Goal: Transaction & Acquisition: Purchase product/service

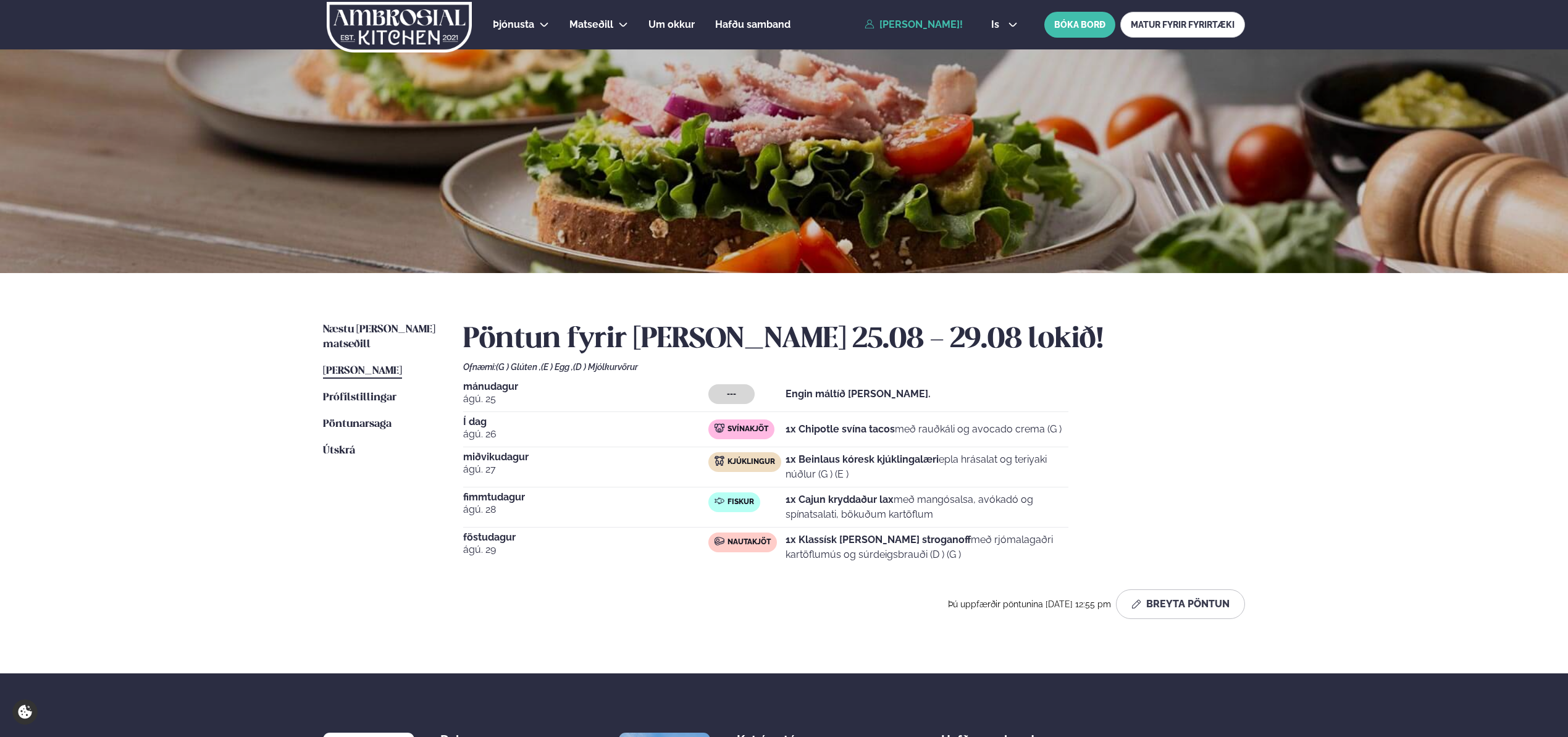
scroll to position [67, 0]
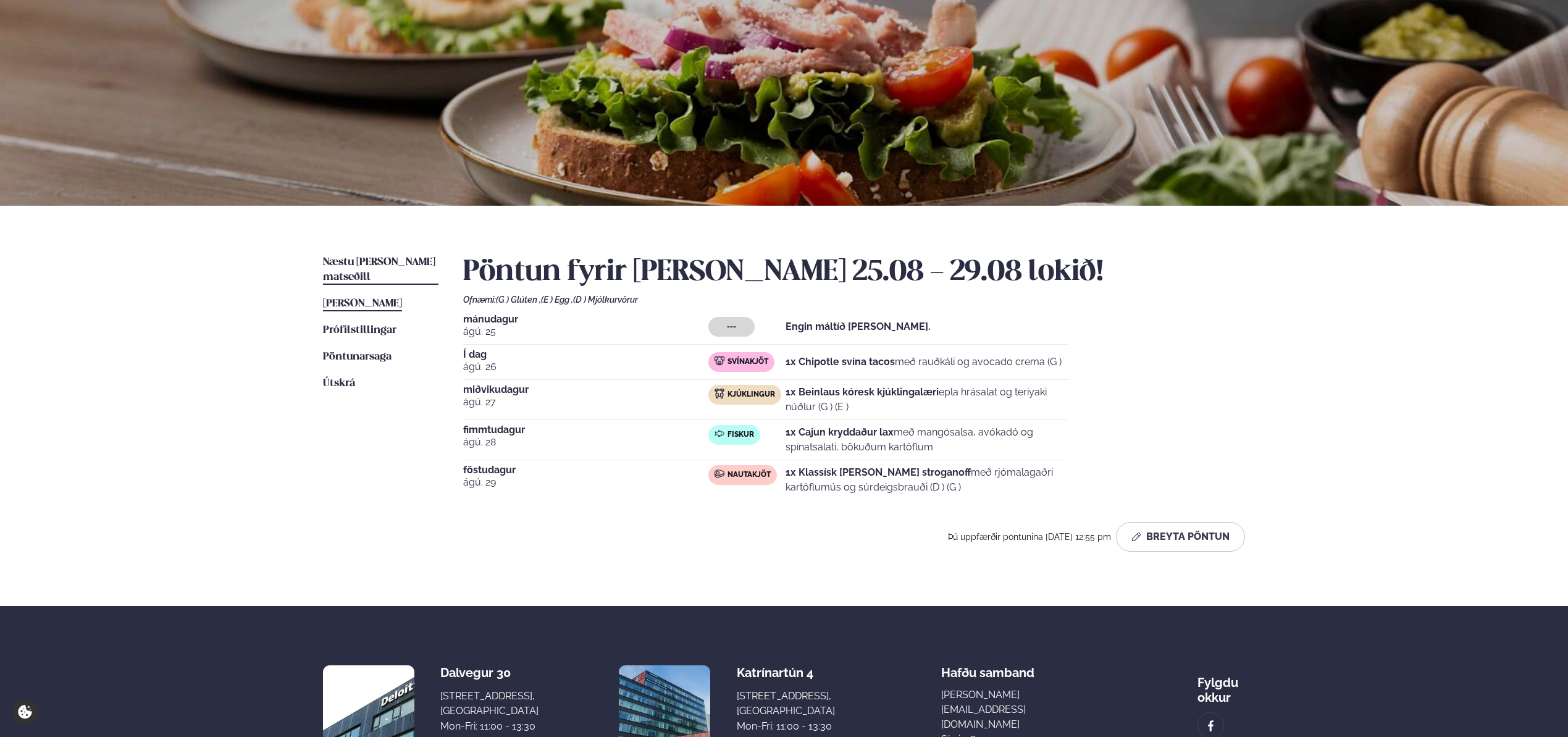
click at [395, 264] on span "Næstu [PERSON_NAME] matseðill" at bounding box center [379, 270] width 112 height 25
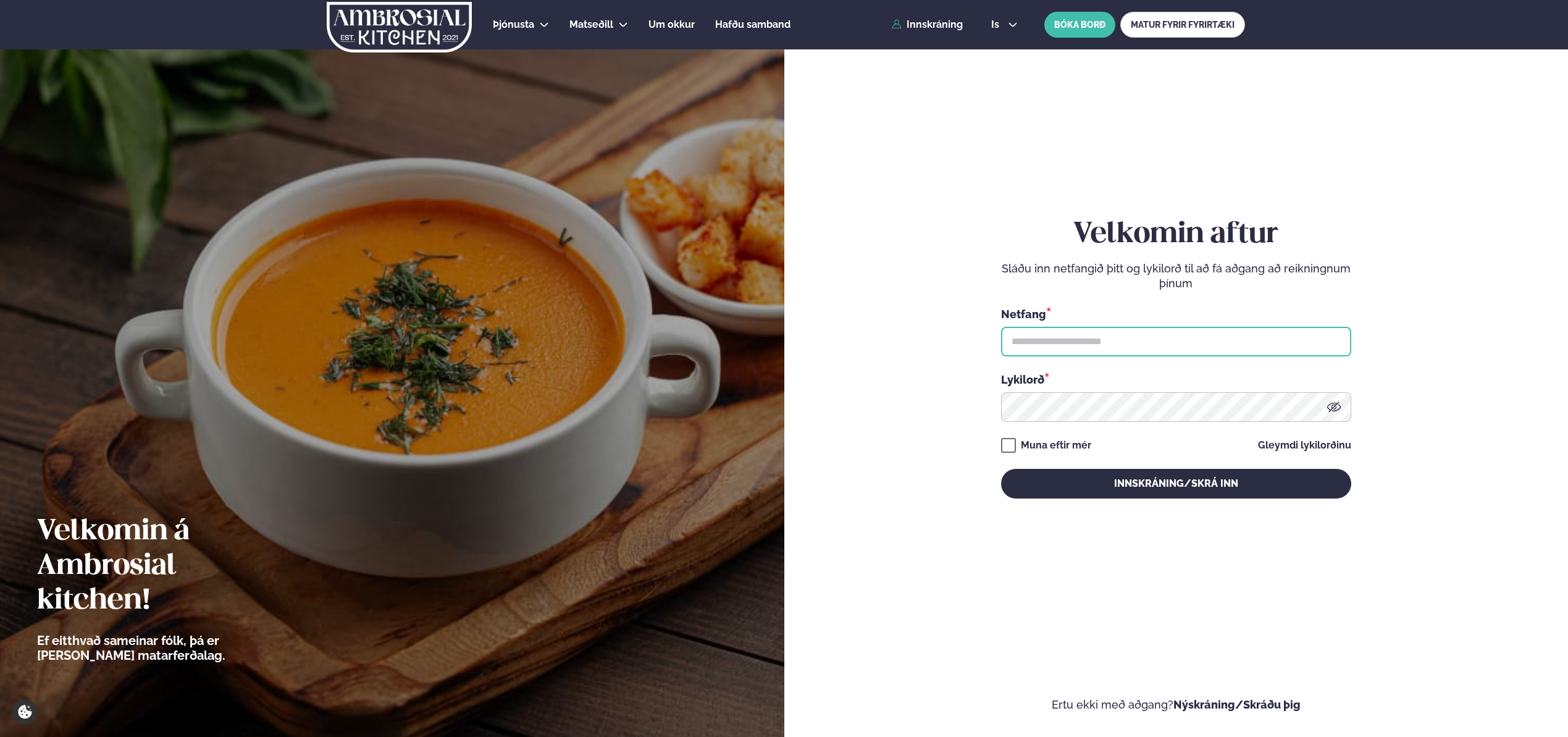
click at [1210, 343] on input "text" at bounding box center [1176, 341] width 351 height 29
type input "**********"
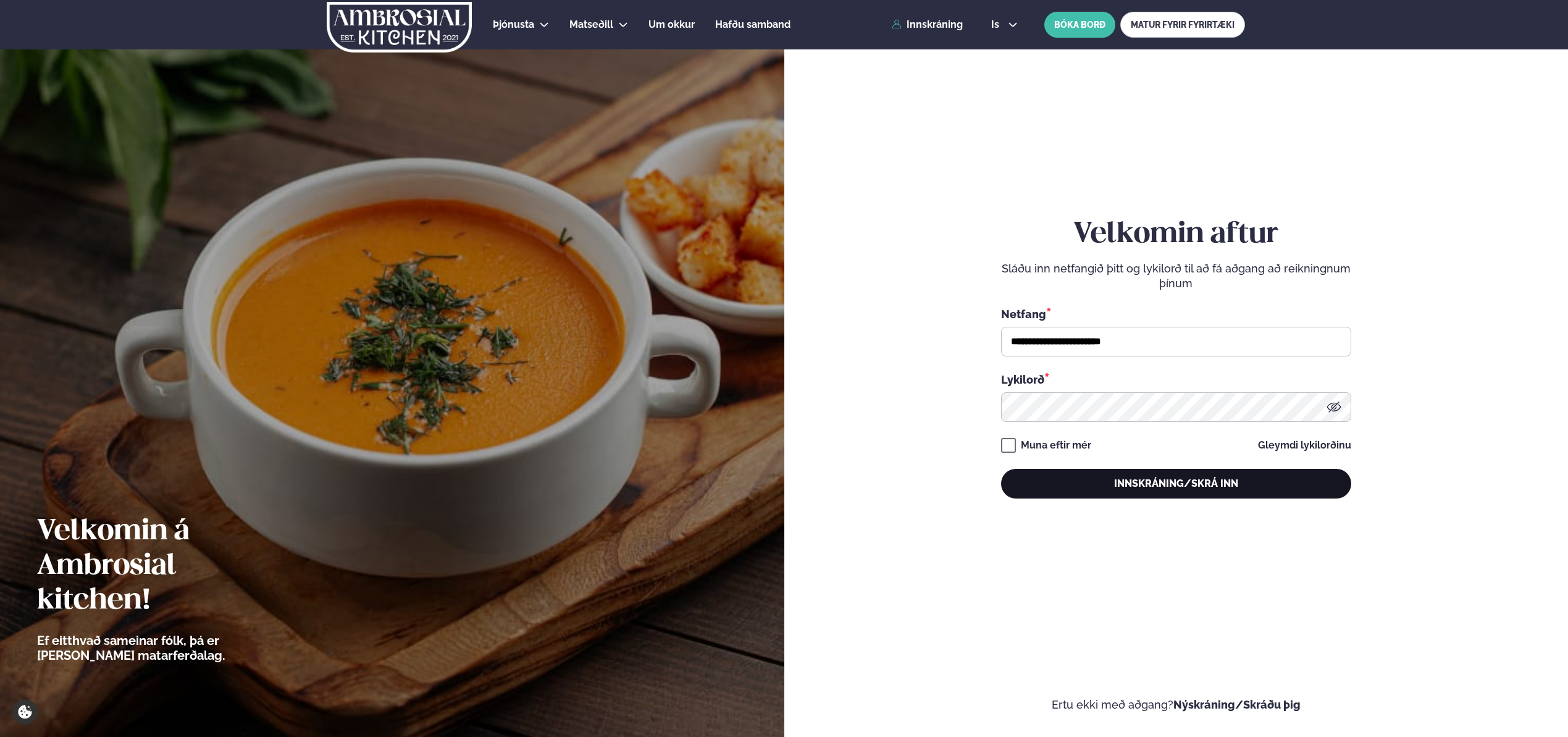
click at [1217, 481] on button "Innskráning/Skrá inn" at bounding box center [1176, 484] width 351 height 29
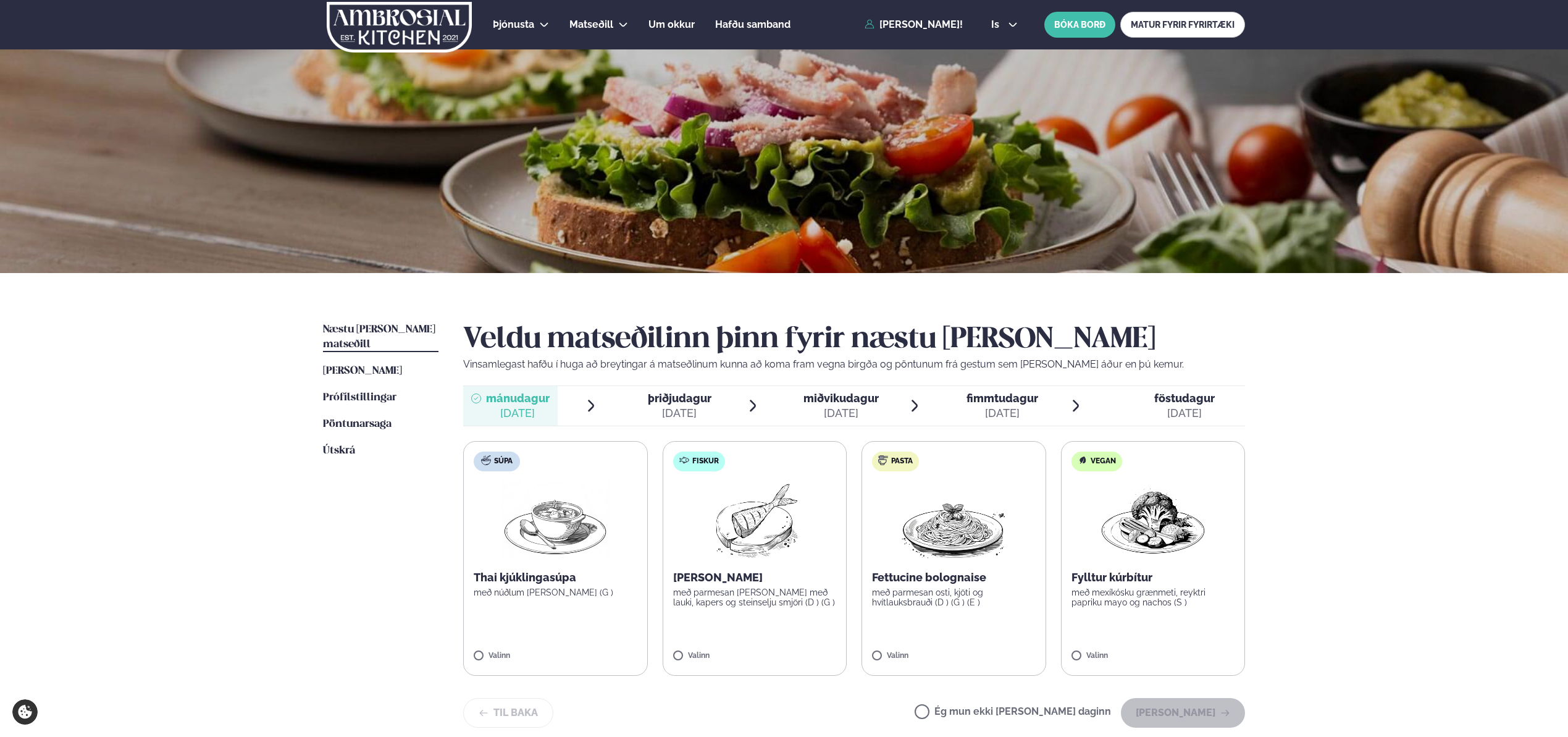
click at [774, 652] on div "Valinn" at bounding box center [756, 658] width 164 height 10
click at [1164, 712] on button "Halda áfram" at bounding box center [1183, 713] width 124 height 29
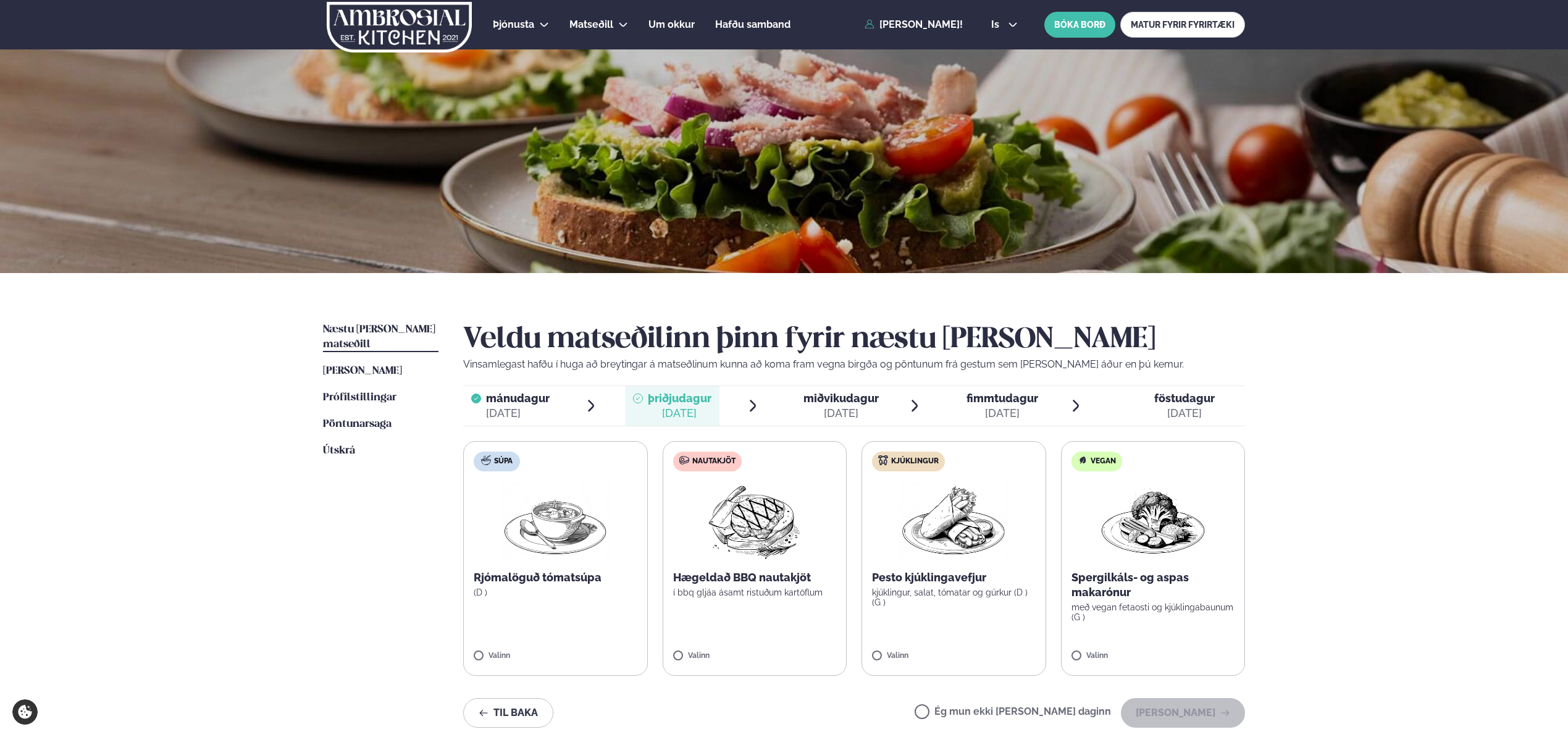
click at [741, 617] on label "Nautakjöt Hægeldað BBQ nautakjöt í bbq gljáa ásamt ristuðum kartöflum Valinn" at bounding box center [755, 559] width 185 height 235
click at [1161, 713] on button "Halda áfram" at bounding box center [1183, 713] width 124 height 29
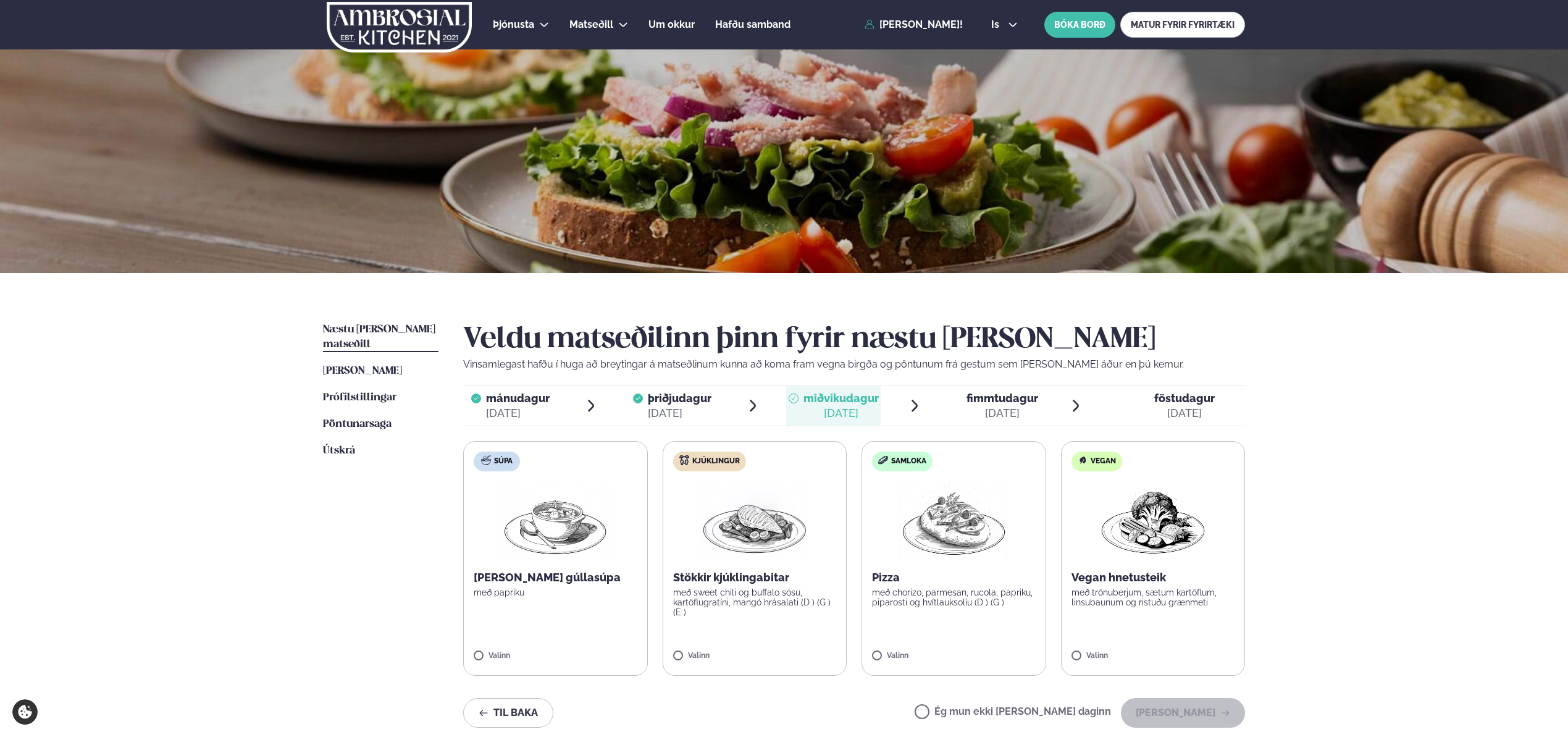
click at [749, 618] on label "Kjúklingur Stökkir kjúklingabitar með sweet chili og buffalo sósu, kartöflugrat…" at bounding box center [755, 559] width 185 height 235
click at [686, 535] on label "Kjúklingur Stökkir kjúklingabitar með sweet chili og buffalo sósu, kartöflugrat…" at bounding box center [755, 559] width 185 height 235
click at [1180, 715] on button "Halda áfram" at bounding box center [1183, 713] width 124 height 29
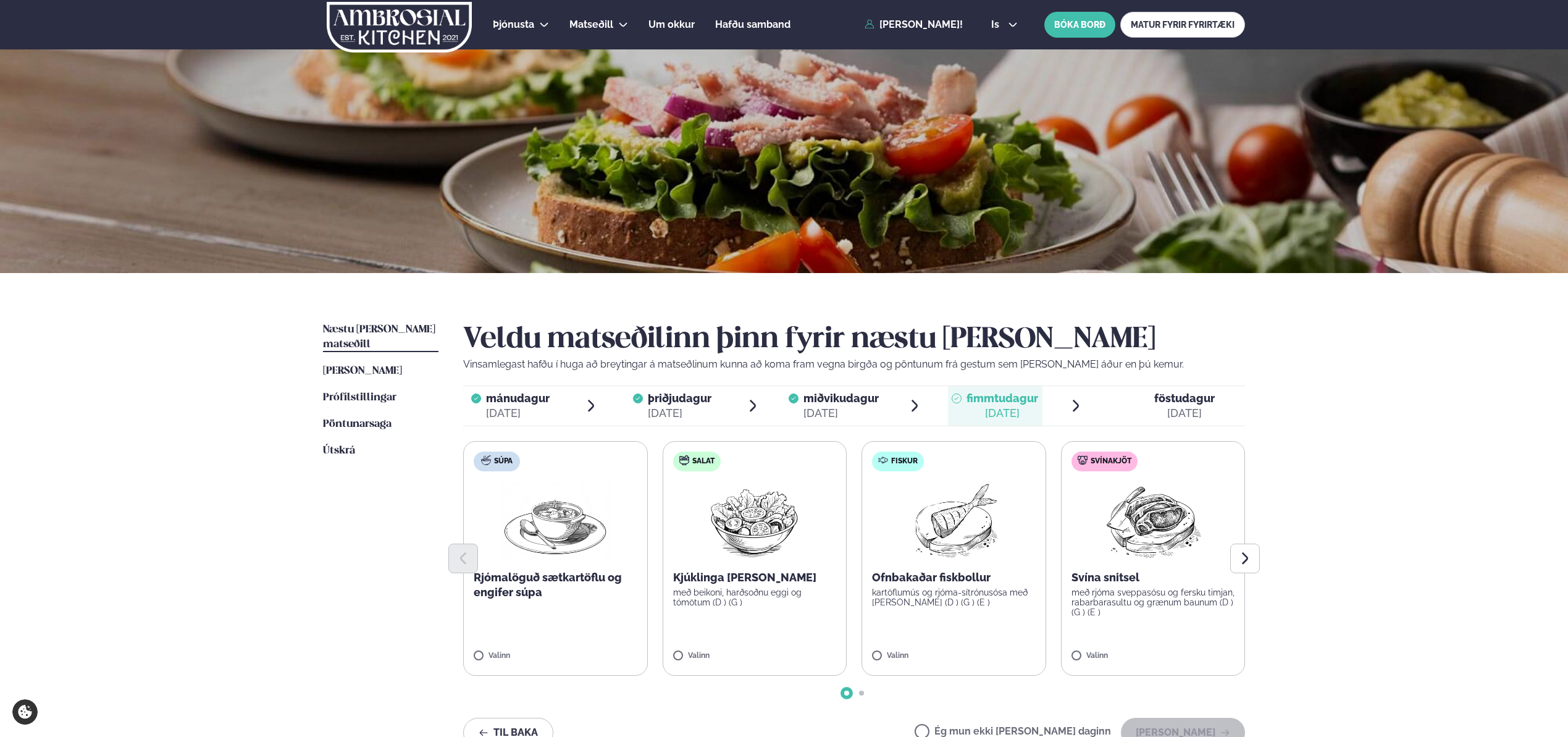
click at [775, 610] on label "Salat Kjúklinga Caesar salat með beikoni, harðsoðnu eggi og tómötum (D ) (G ) V…" at bounding box center [755, 559] width 185 height 235
click at [1173, 724] on button "Halda áfram" at bounding box center [1183, 733] width 124 height 29
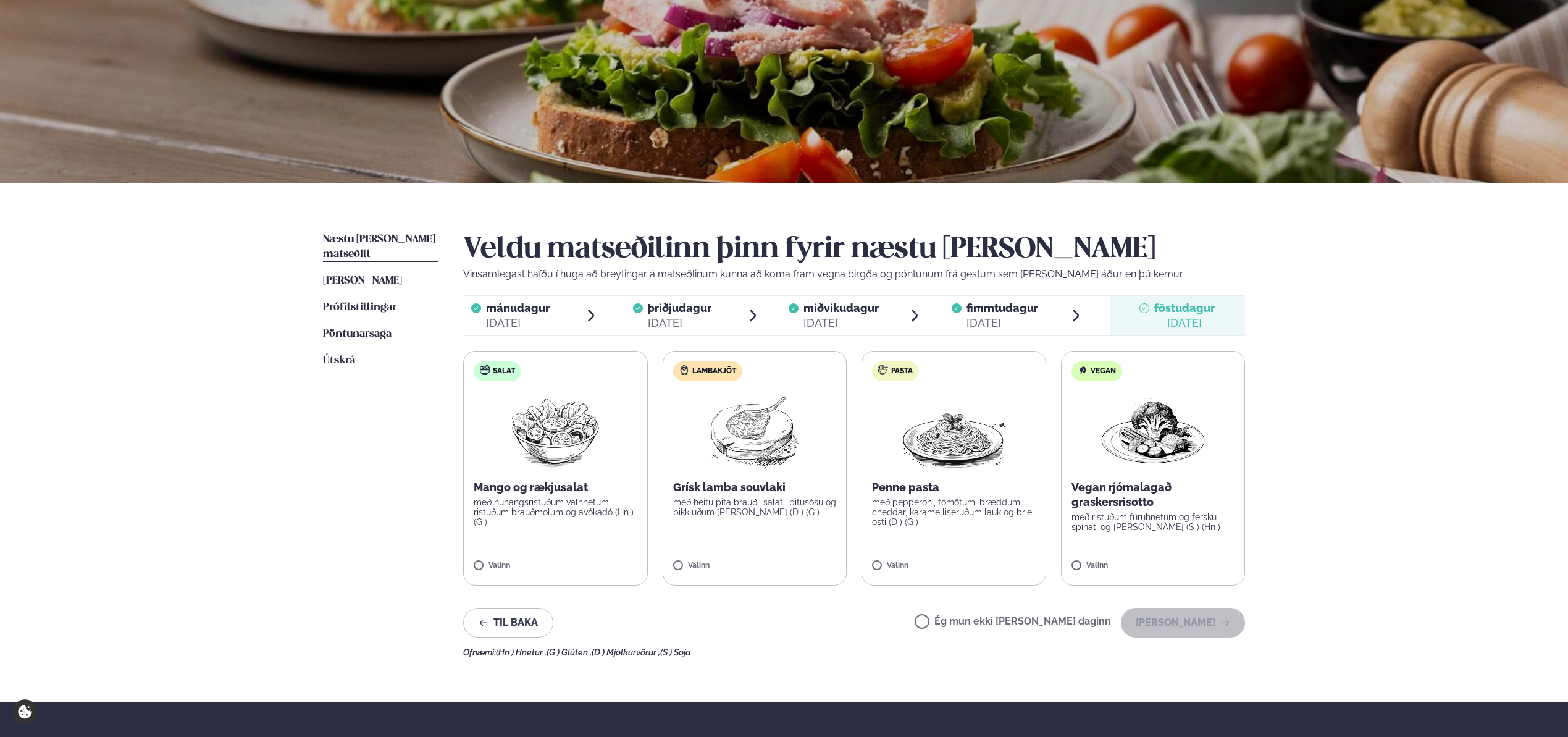
scroll to position [92, 0]
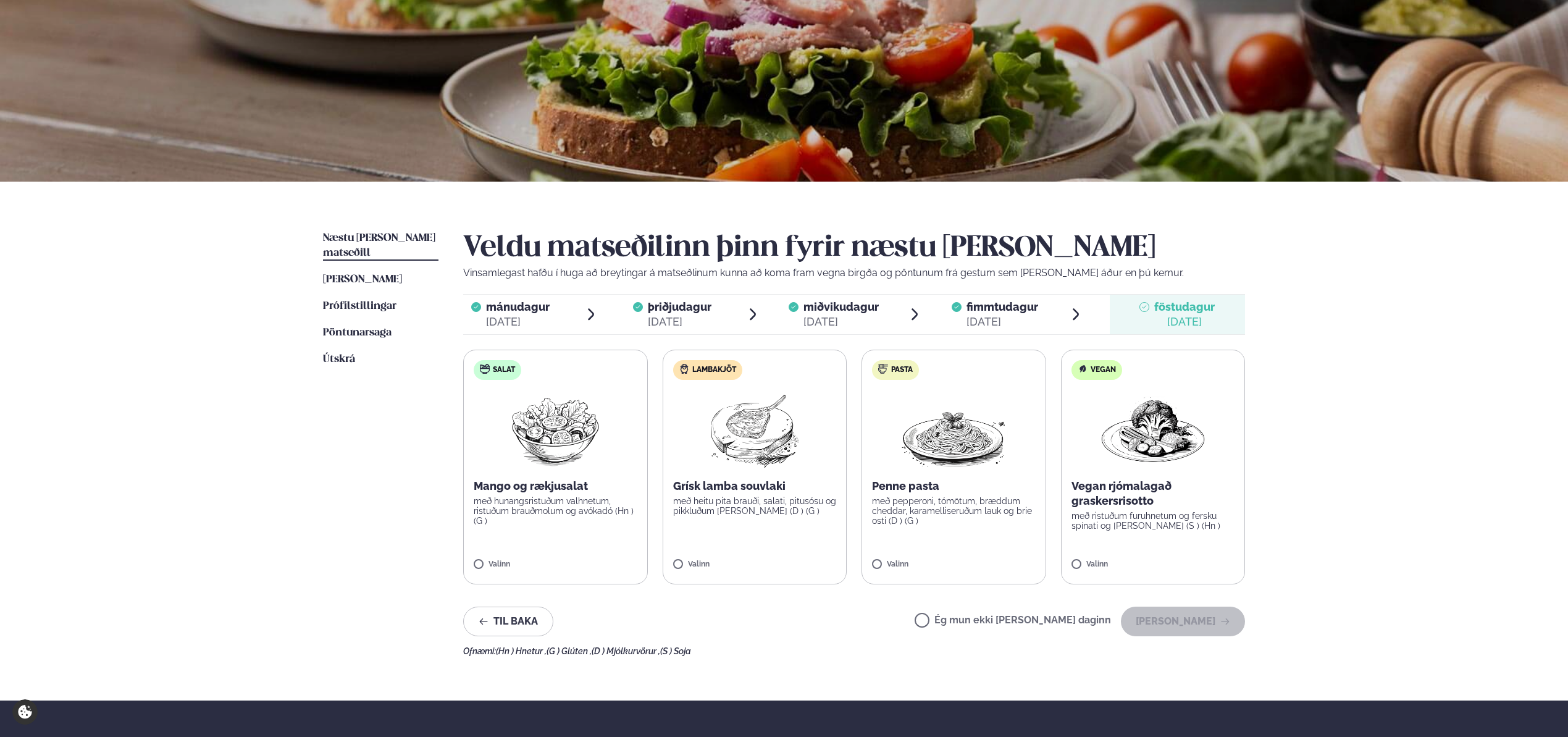
click at [541, 525] on p "með hunangsristuðum valhnetum, ristuðum brauðmolum og avókadó (Hn ) (G )" at bounding box center [556, 511] width 164 height 29
click at [1178, 622] on button "Halda áfram" at bounding box center [1183, 621] width 124 height 29
